Goal: Find specific page/section: Find specific page/section

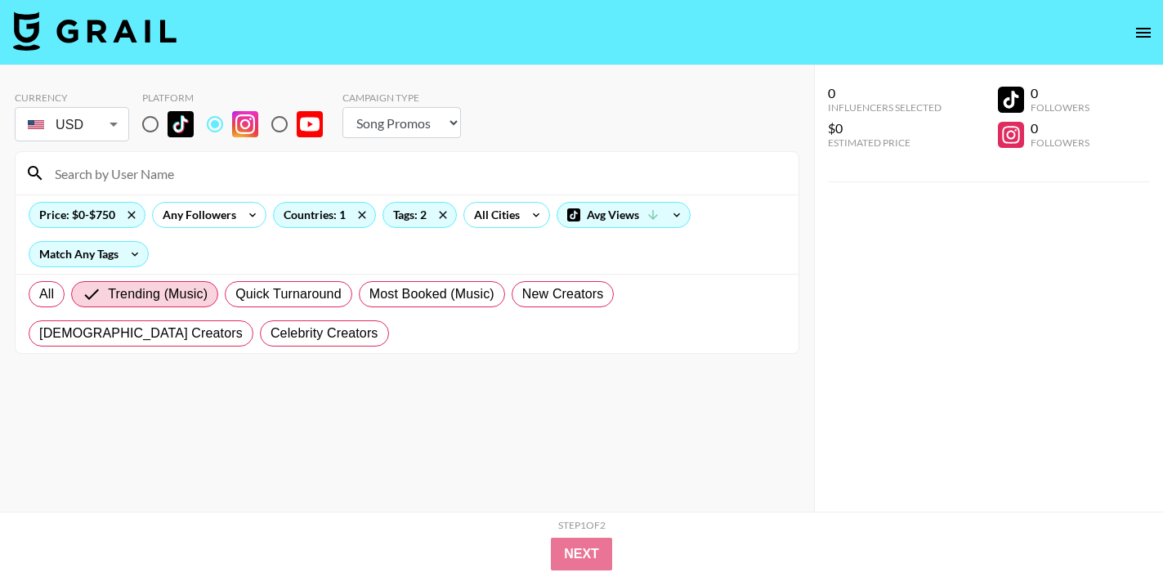
select select "Song"
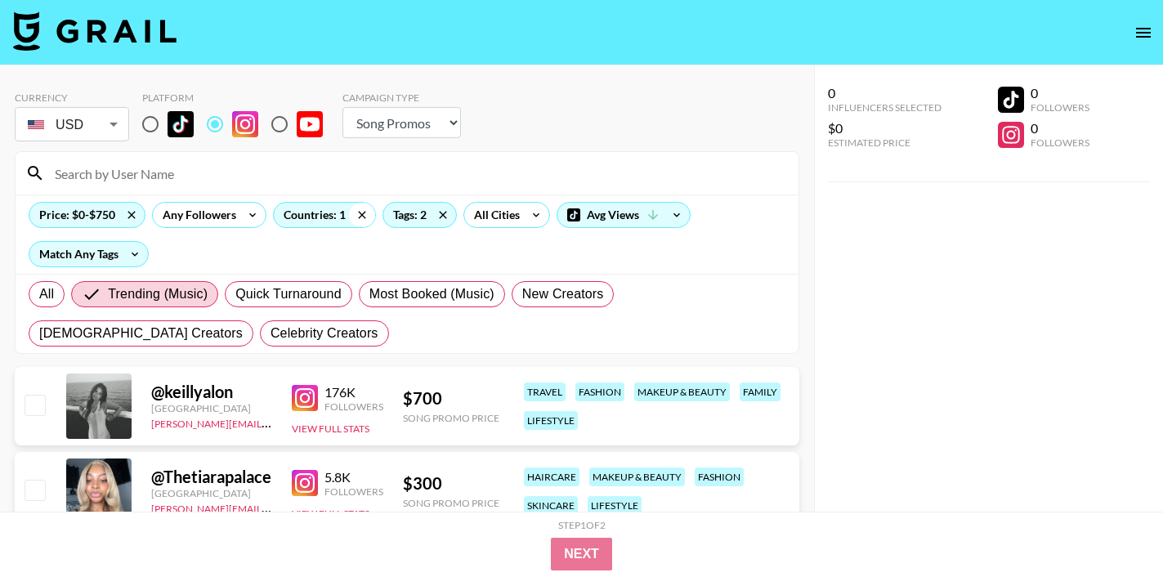
click at [360, 216] on icon at bounding box center [361, 214] width 7 height 7
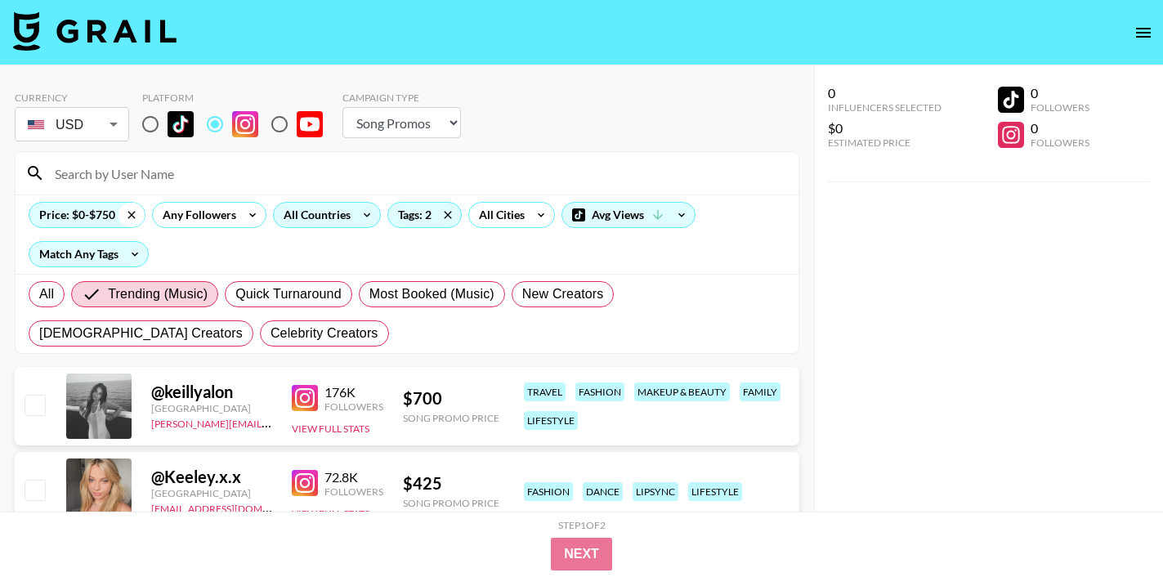
click at [135, 210] on icon at bounding box center [131, 215] width 26 height 25
click at [147, 121] on input "radio" at bounding box center [150, 124] width 34 height 34
radio input "true"
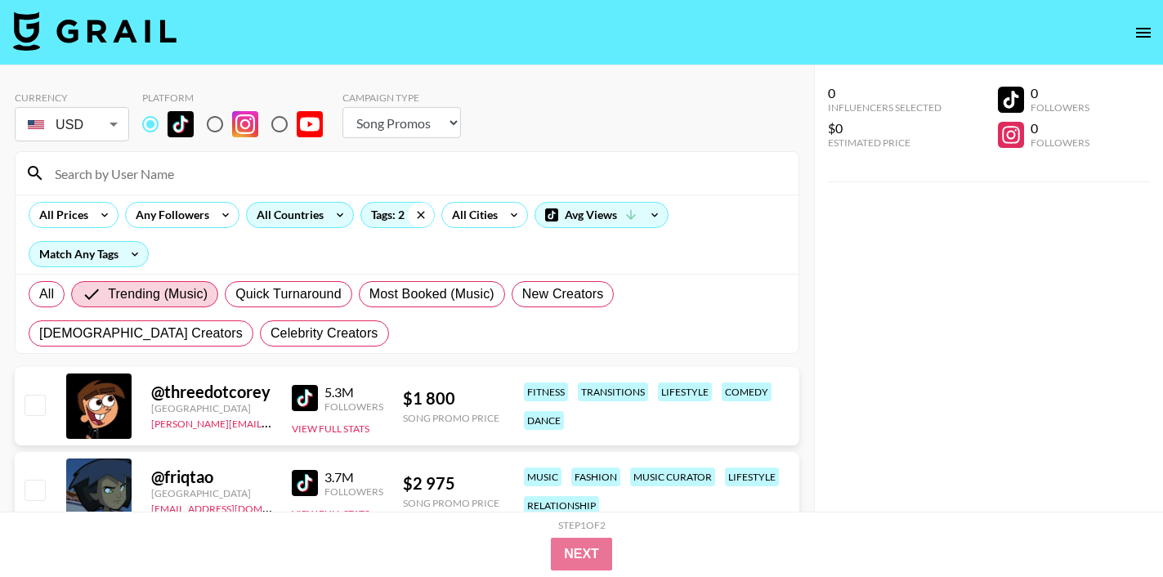
click at [413, 212] on icon at bounding box center [421, 215] width 26 height 25
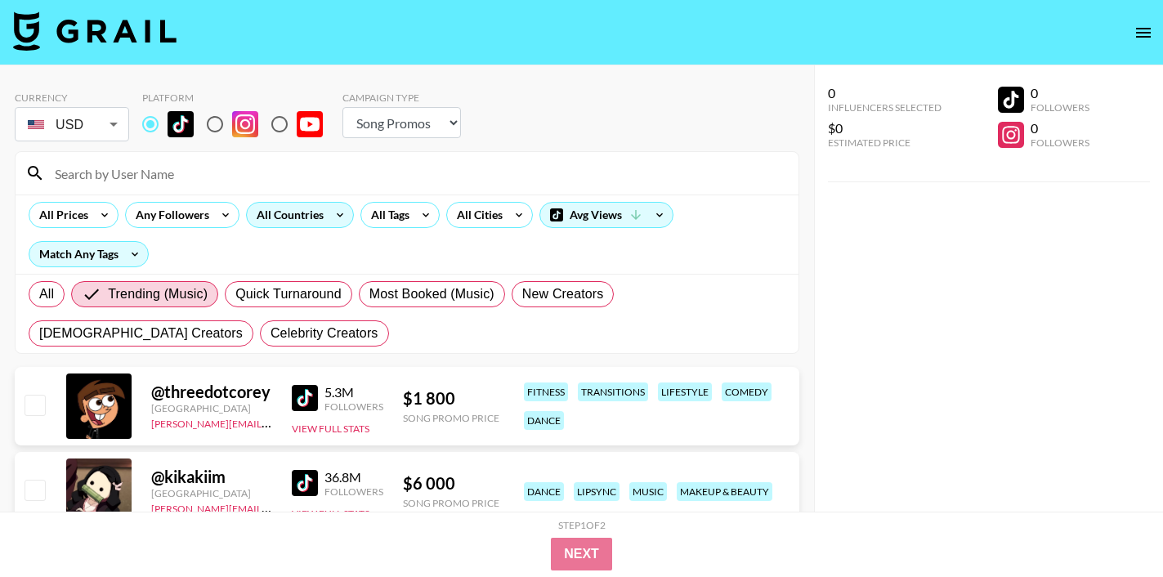
click at [254, 172] on input at bounding box center [417, 173] width 744 height 26
paste input "kaldentrainor"
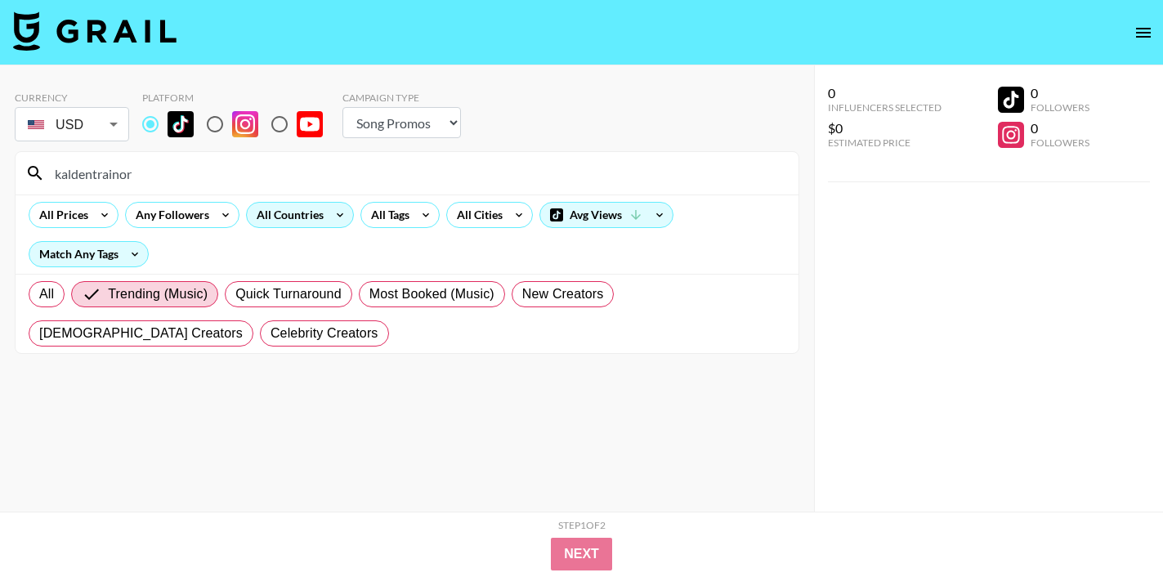
type input "kaldentrainor"
click at [56, 281] on div "All Trending (Music) Quick Turnaround Most Booked (Music) New Creators [DEMOGRA…" at bounding box center [406, 314] width 763 height 78
click at [65, 278] on div "All Trending (Music) Quick Turnaround Most Booked (Music) New Creators [DEMOGRA…" at bounding box center [406, 314] width 763 height 78
click at [57, 288] on label "All" at bounding box center [47, 294] width 36 height 26
click at [39, 294] on input "All" at bounding box center [39, 294] width 0 height 0
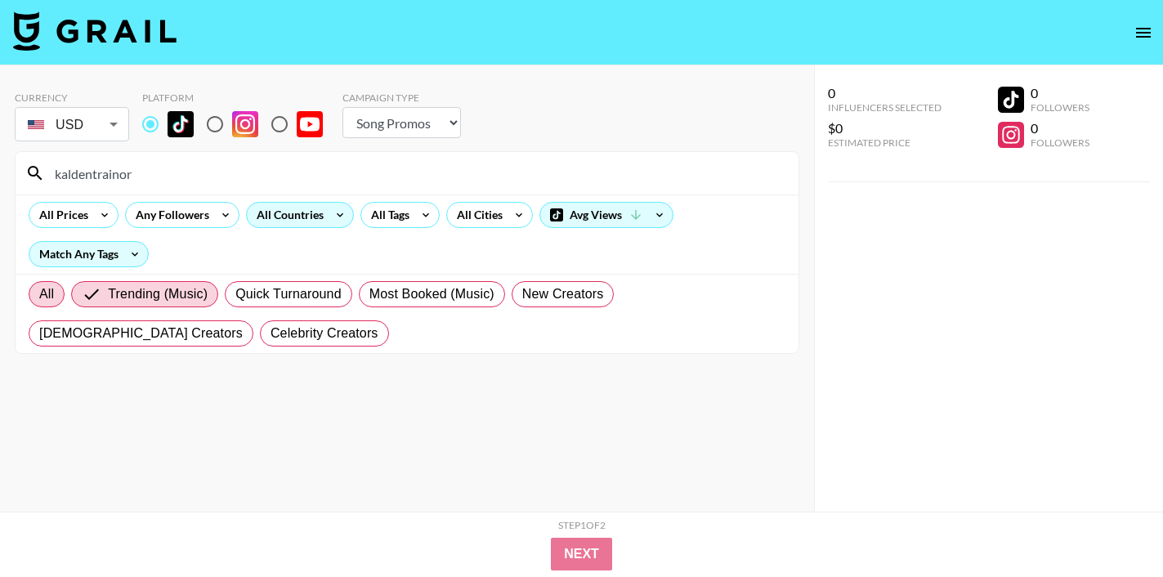
radio input "true"
